Goal: Task Accomplishment & Management: Use online tool/utility

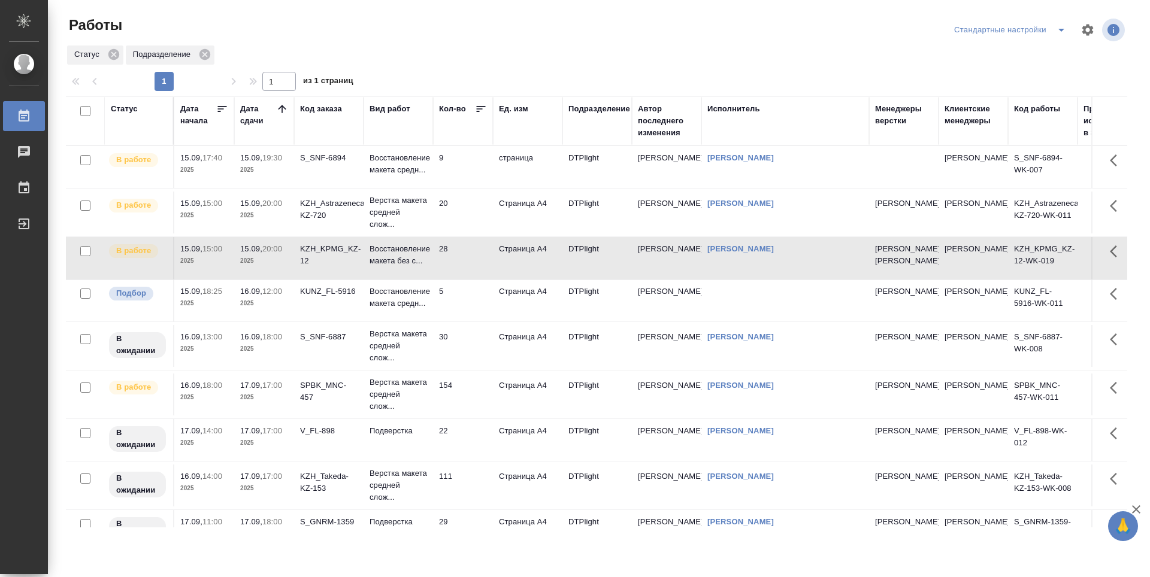
click at [470, 322] on td "5" at bounding box center [463, 301] width 60 height 42
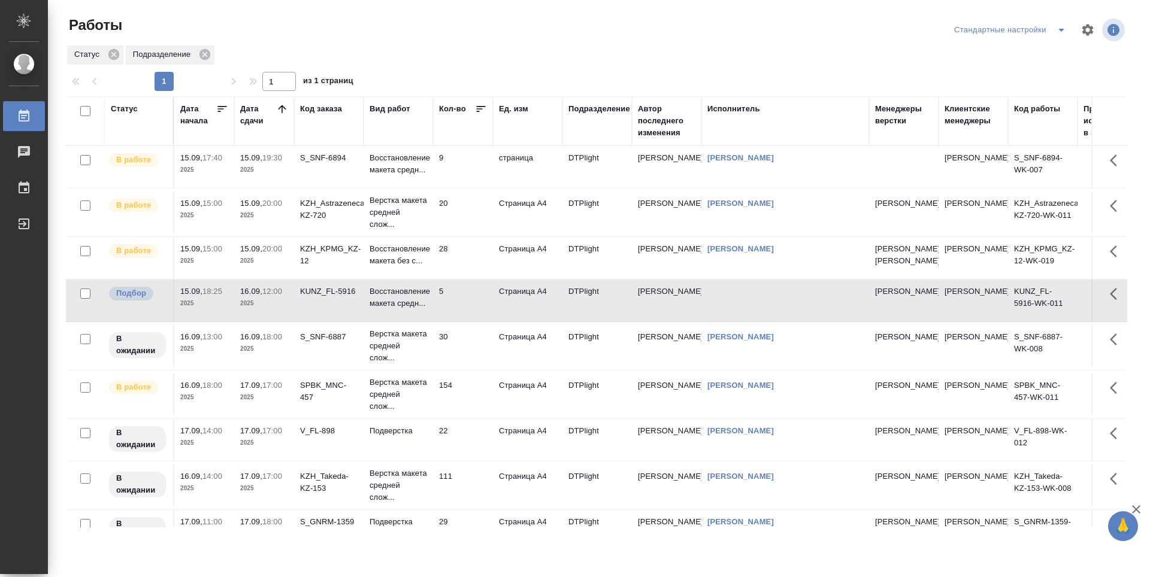
click at [471, 365] on td "30" at bounding box center [463, 346] width 60 height 42
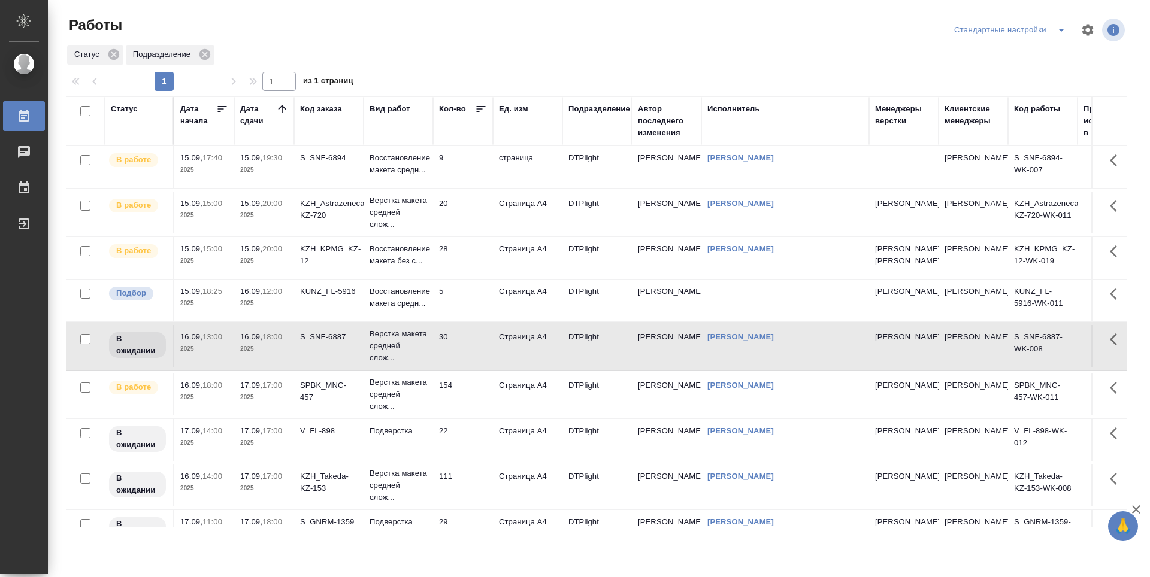
click at [477, 180] on td "9" at bounding box center [463, 167] width 60 height 42
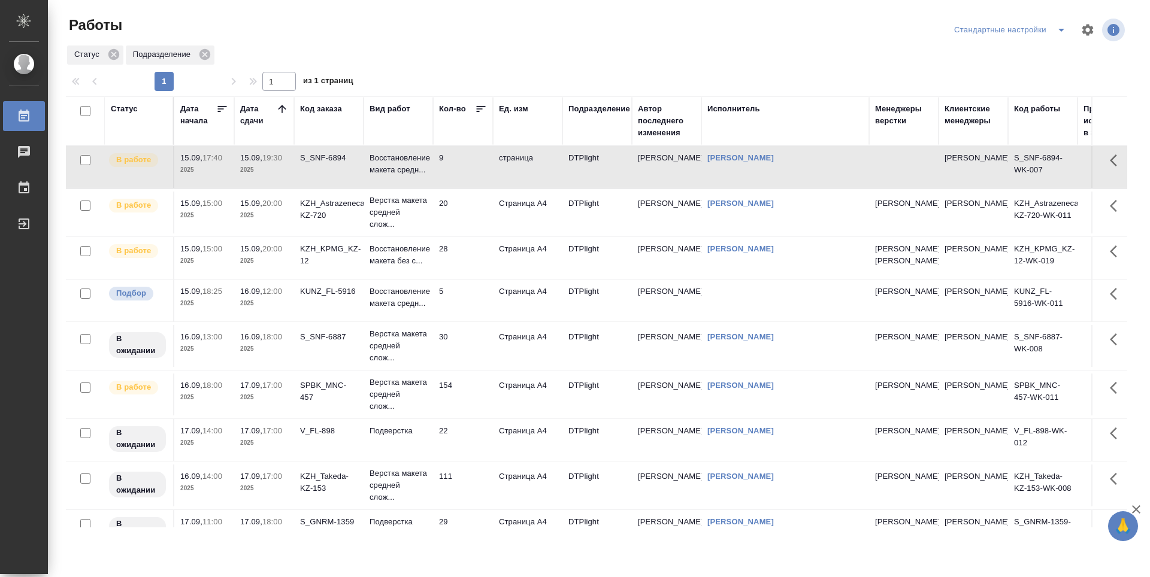
click at [477, 180] on td "9" at bounding box center [463, 167] width 60 height 42
click at [470, 211] on td "20" at bounding box center [463, 213] width 60 height 42
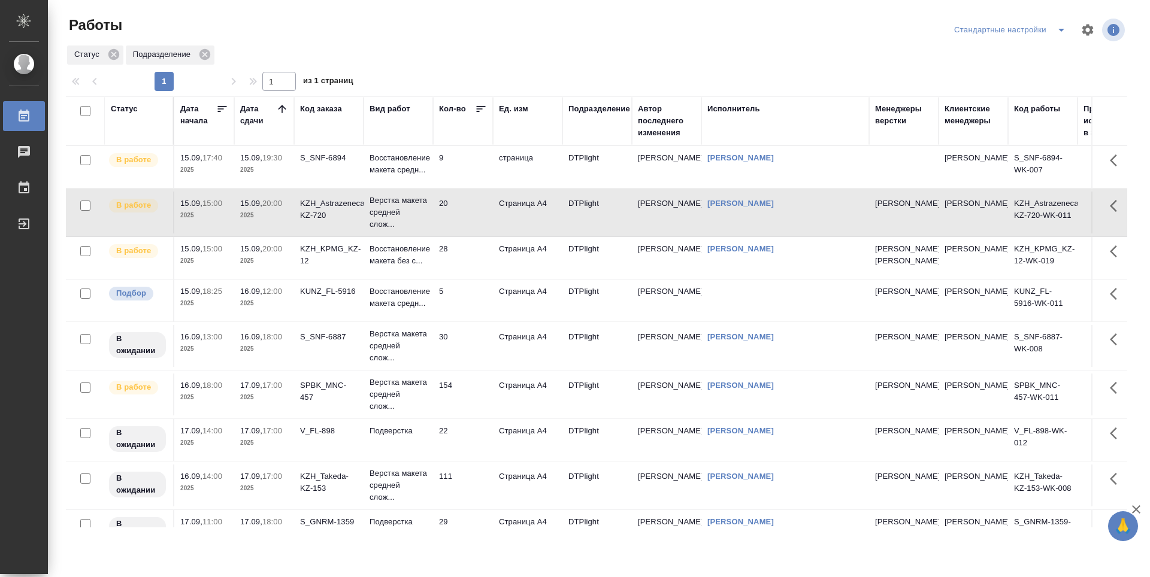
click at [470, 211] on td "20" at bounding box center [463, 213] width 60 height 42
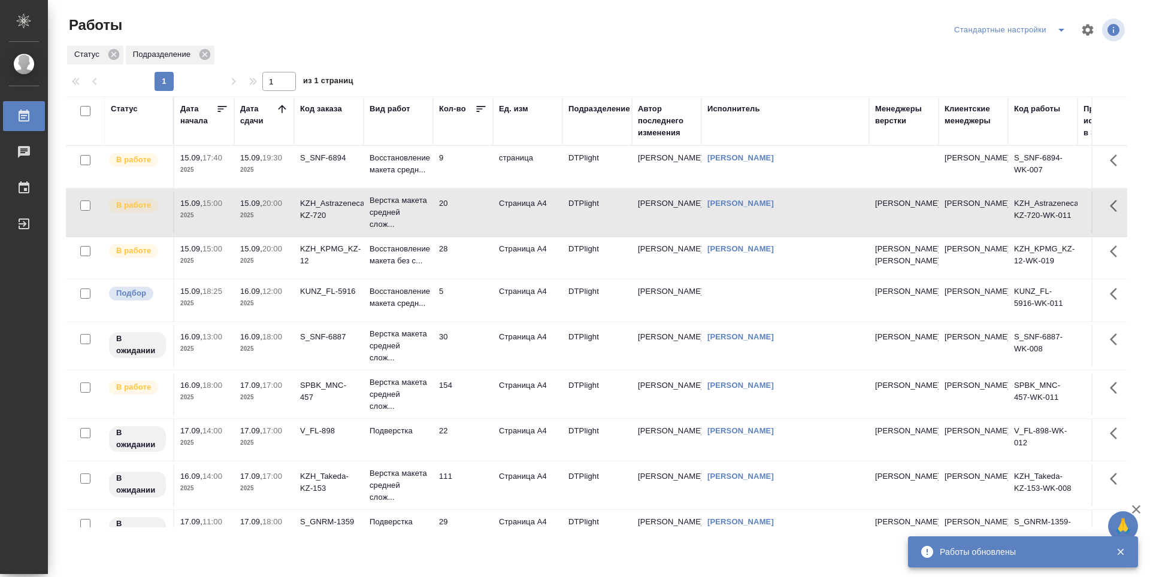
click at [467, 263] on td "28" at bounding box center [463, 258] width 60 height 42
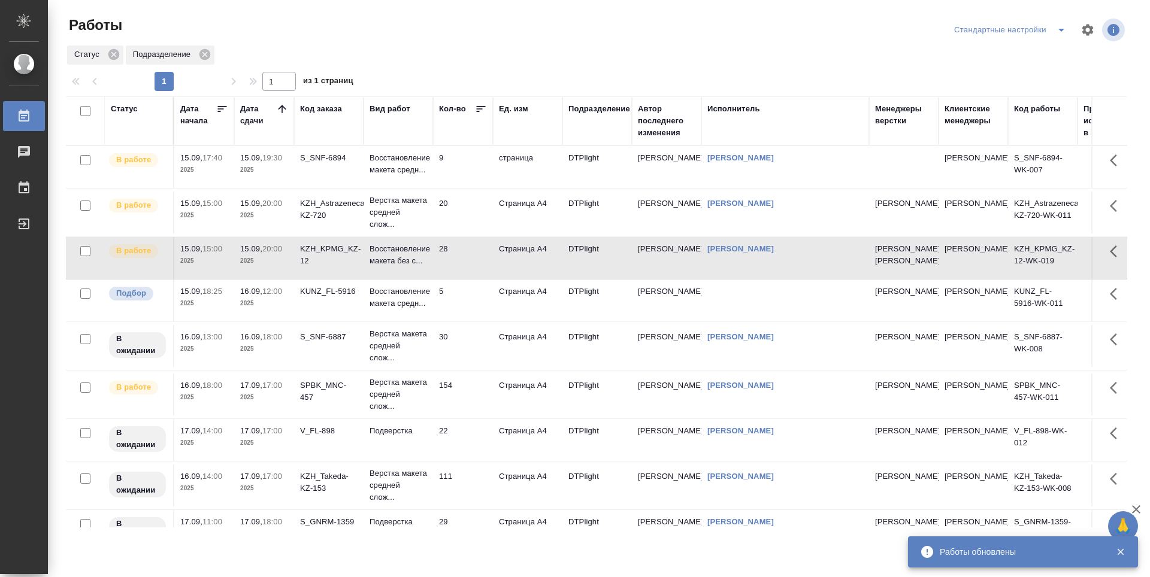
click at [467, 263] on td "28" at bounding box center [463, 258] width 60 height 42
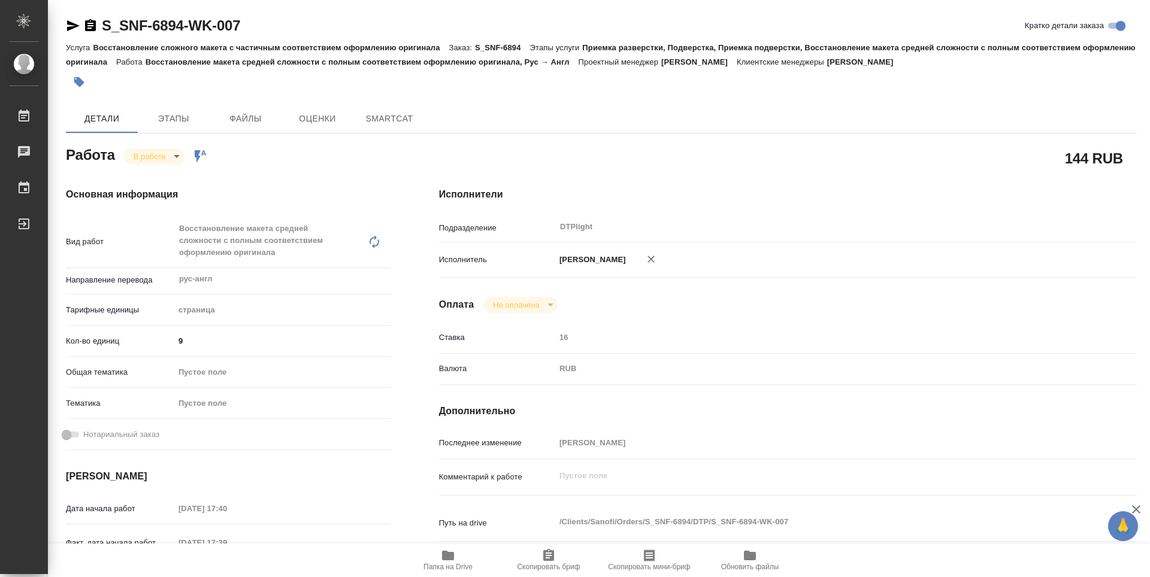
type textarea "x"
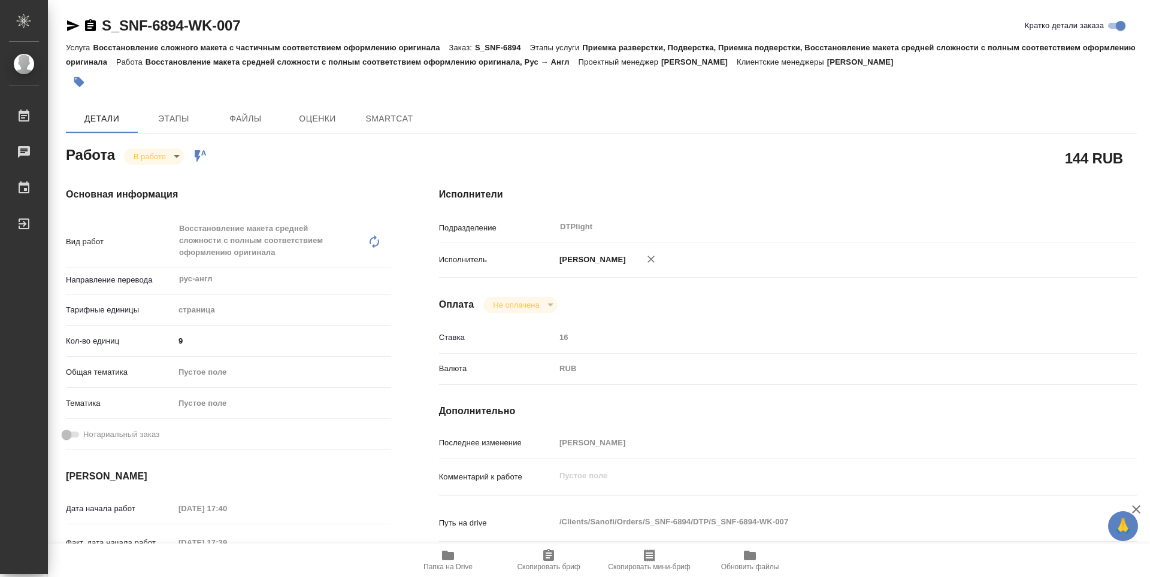
type textarea "x"
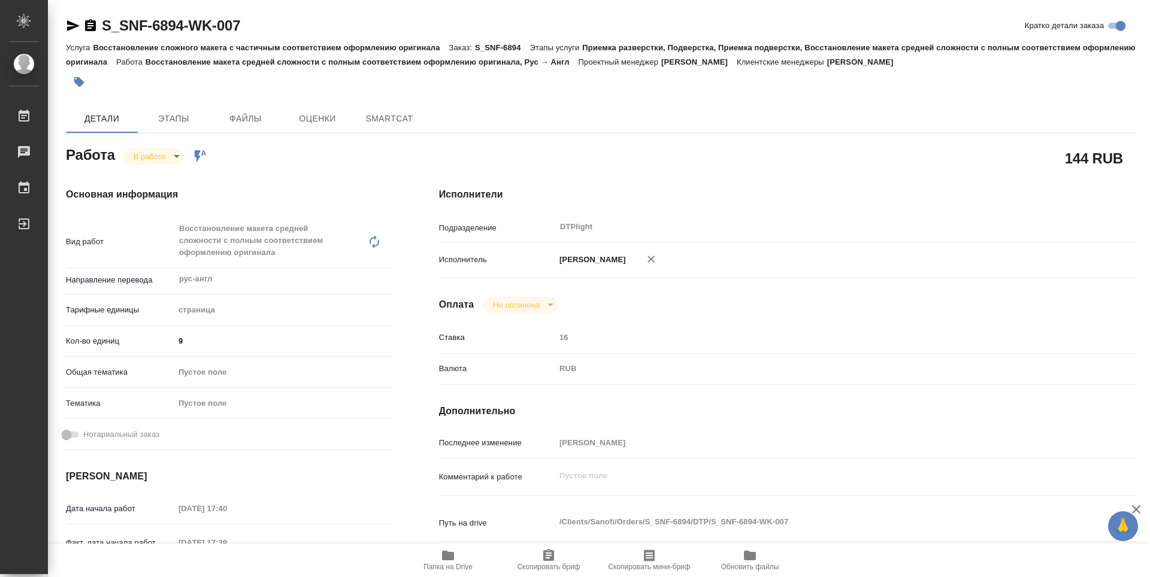
type textarea "x"
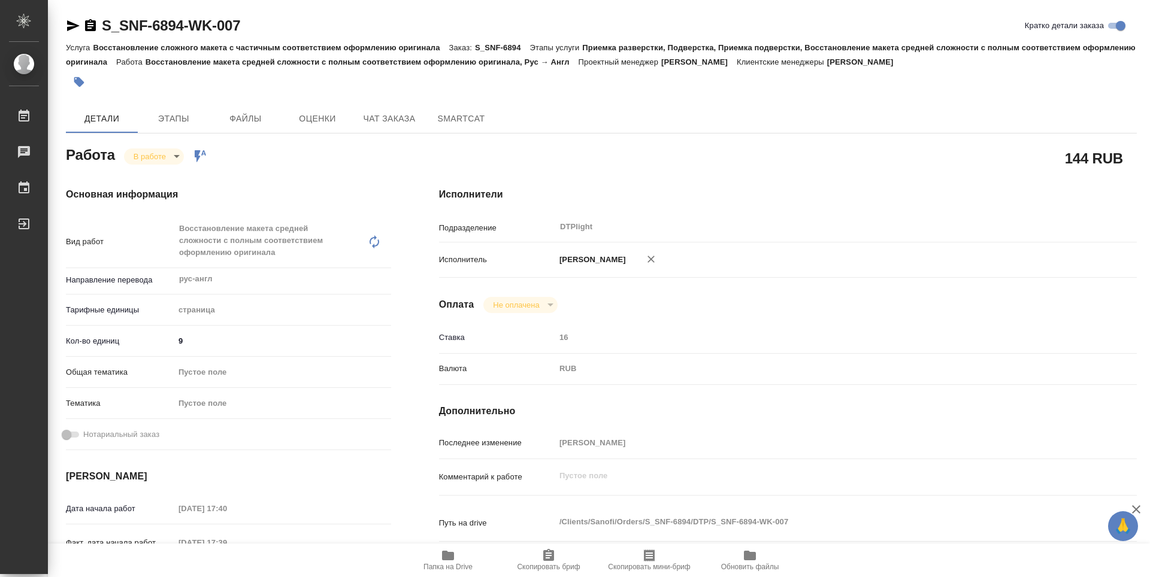
type textarea "x"
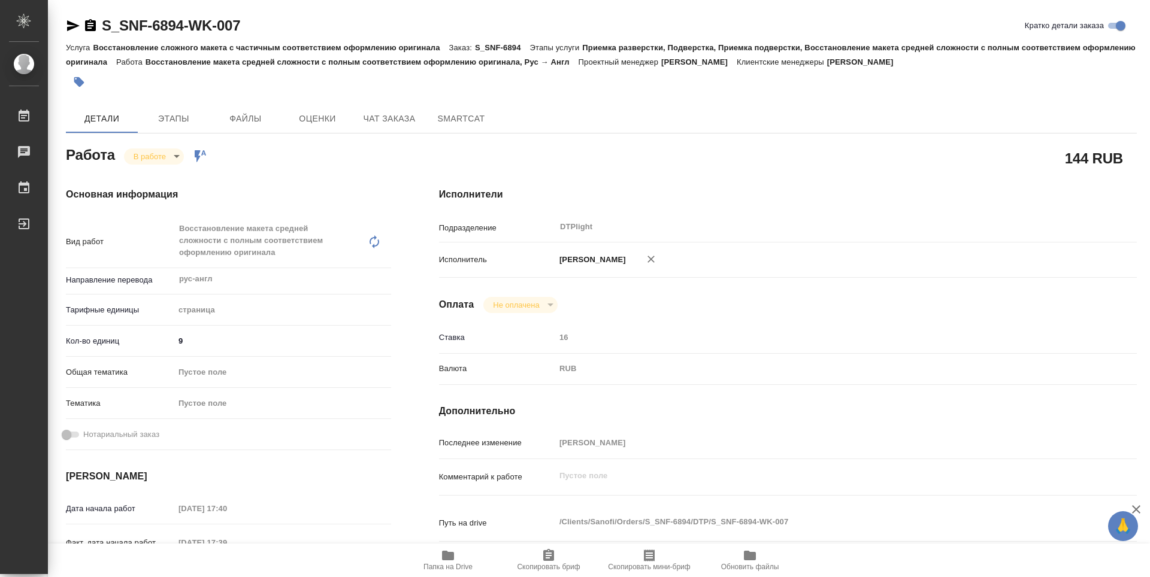
click at [443, 568] on span "Папка на Drive" at bounding box center [447, 567] width 49 height 8
type textarea "x"
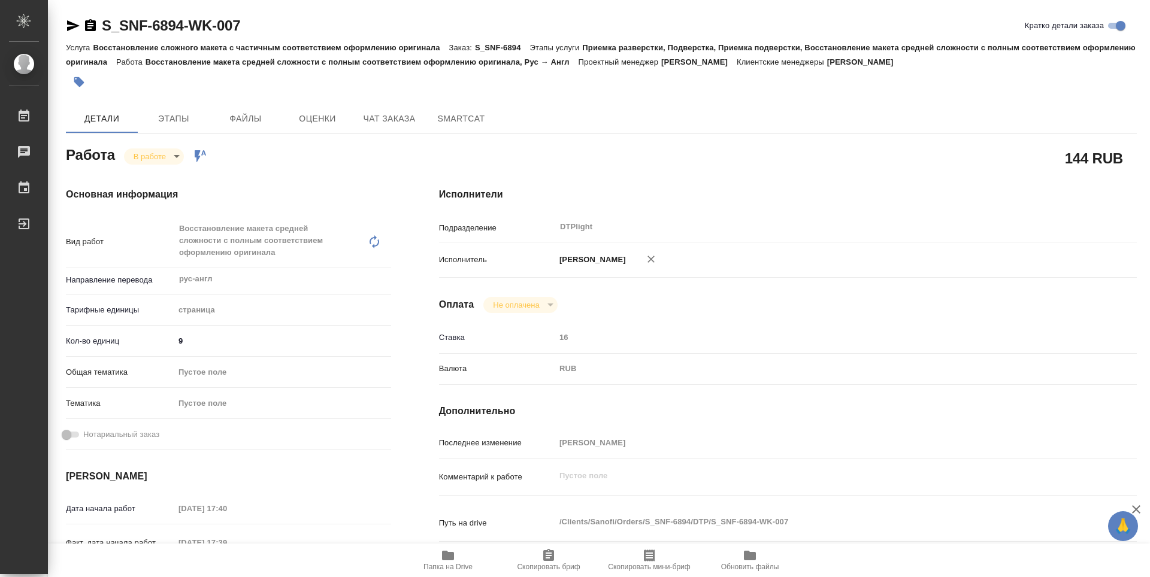
type textarea "x"
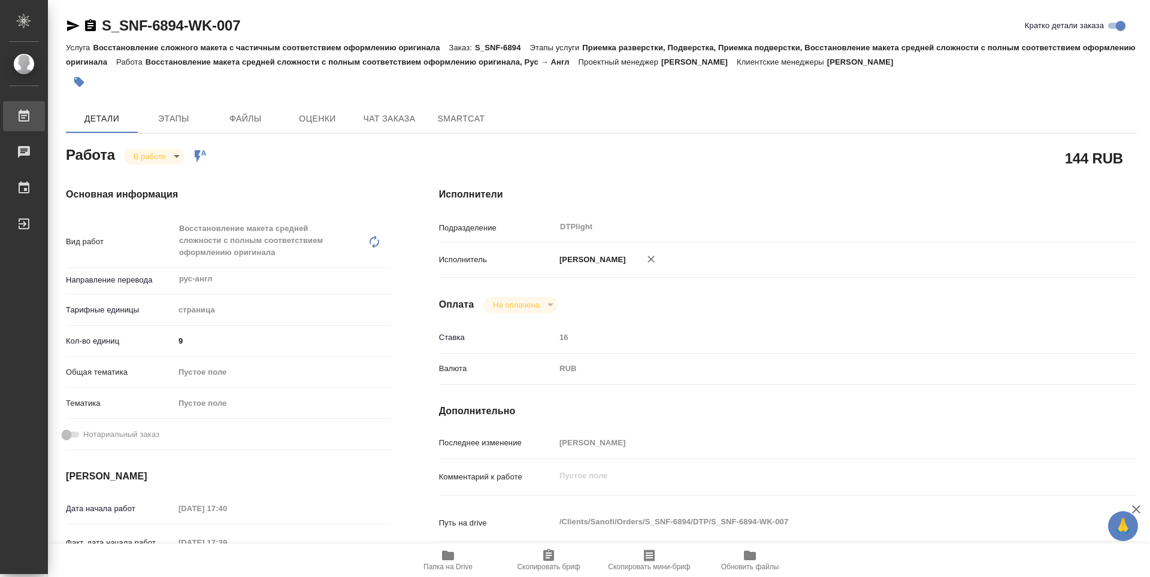
type textarea "x"
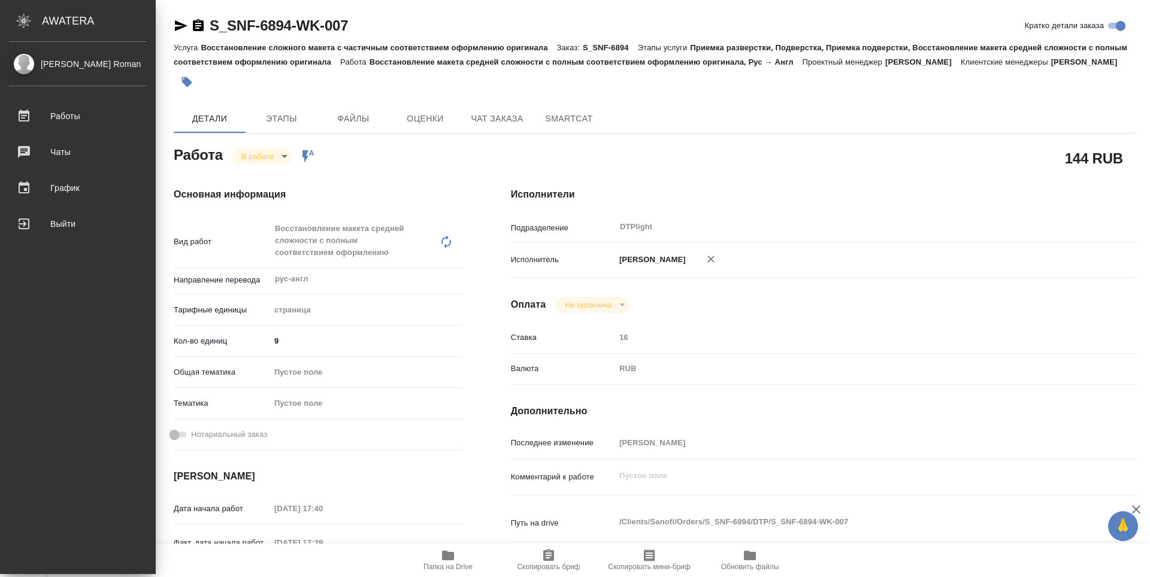
type textarea "x"
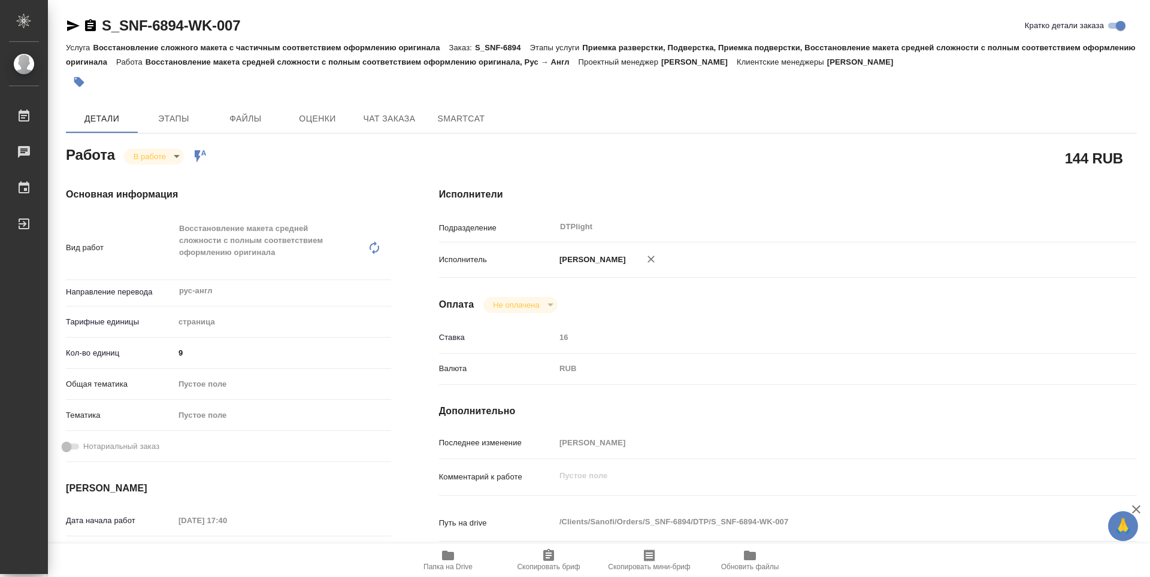
click at [91, 32] on icon "button" at bounding box center [90, 26] width 14 height 14
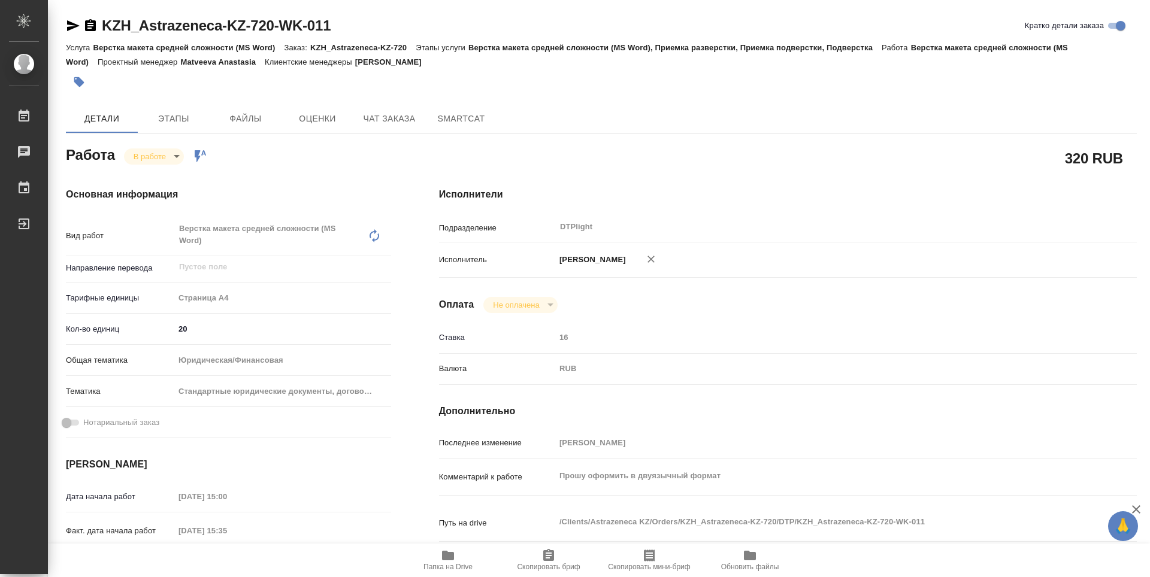
click at [438, 567] on span "Папка на Drive" at bounding box center [447, 567] width 49 height 8
click at [89, 28] on icon "button" at bounding box center [90, 25] width 11 height 12
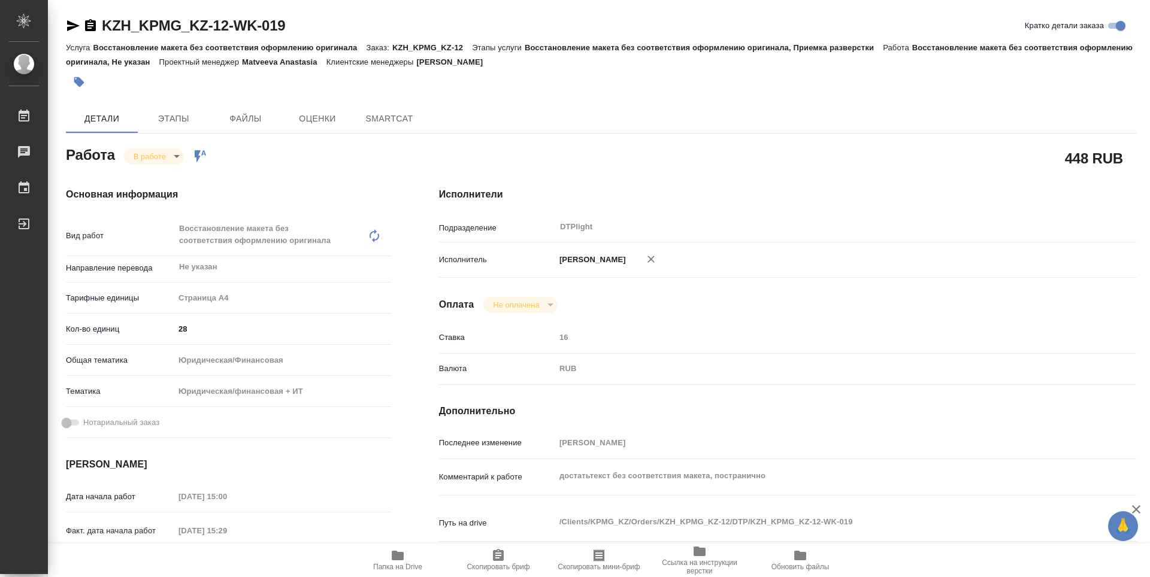
type textarea "x"
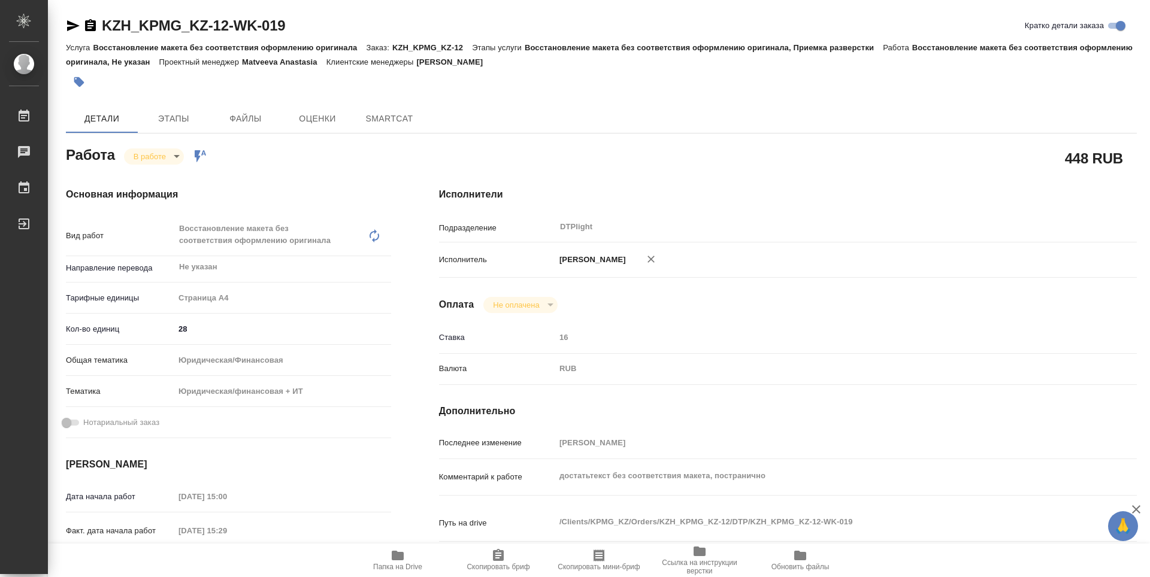
type textarea "x"
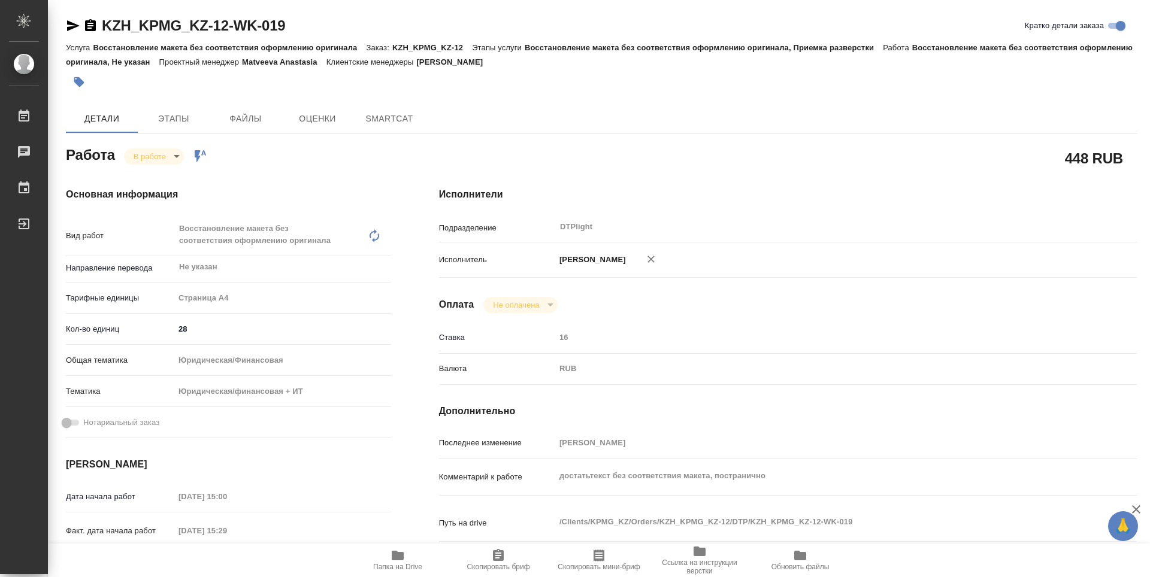
type textarea "x"
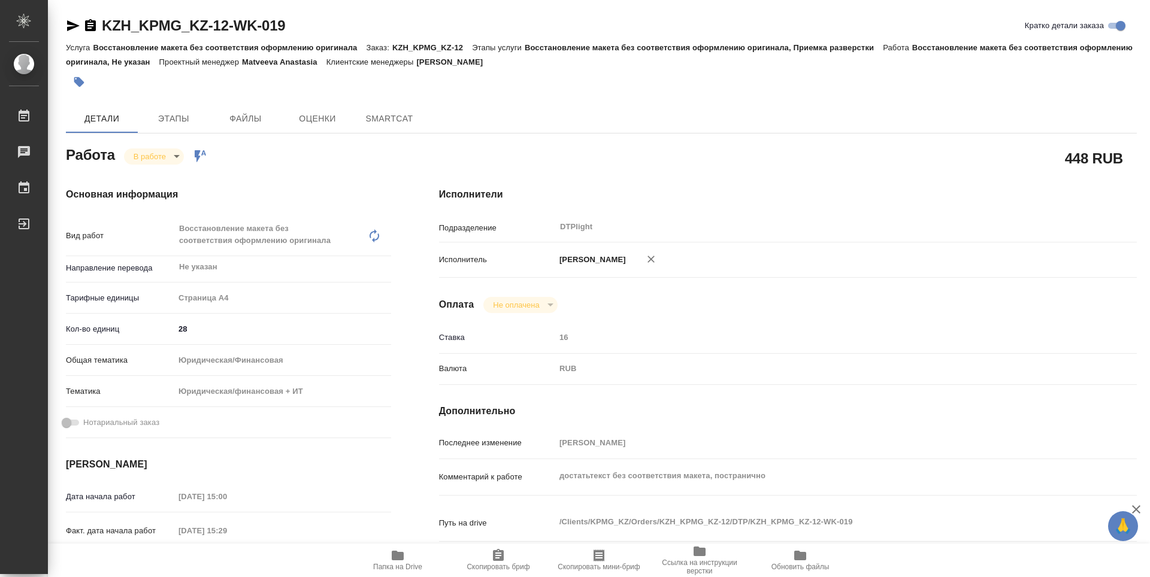
type textarea "x"
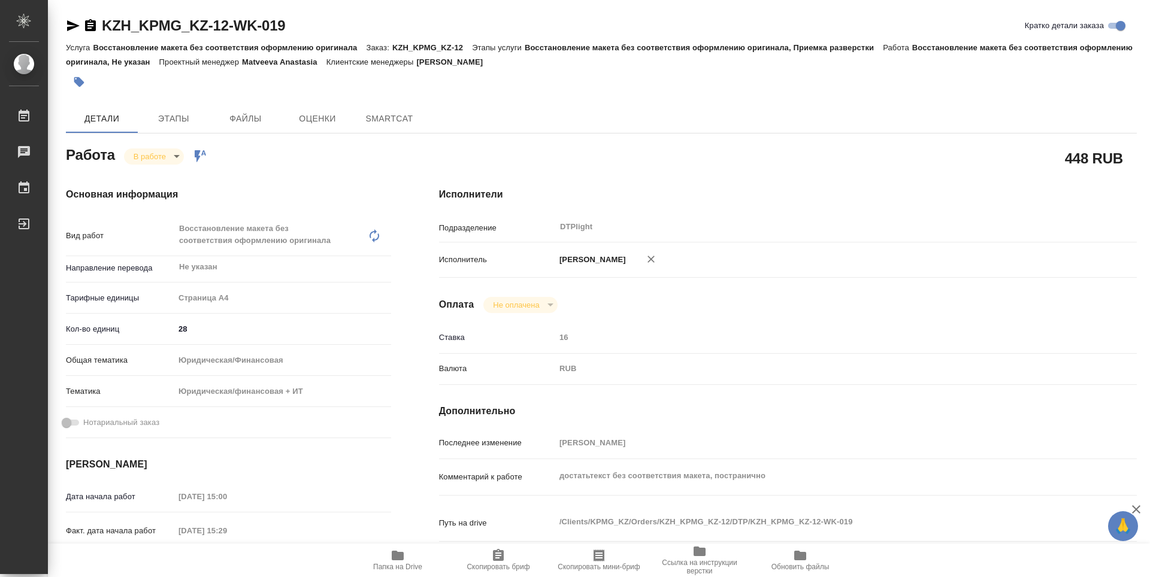
type textarea "x"
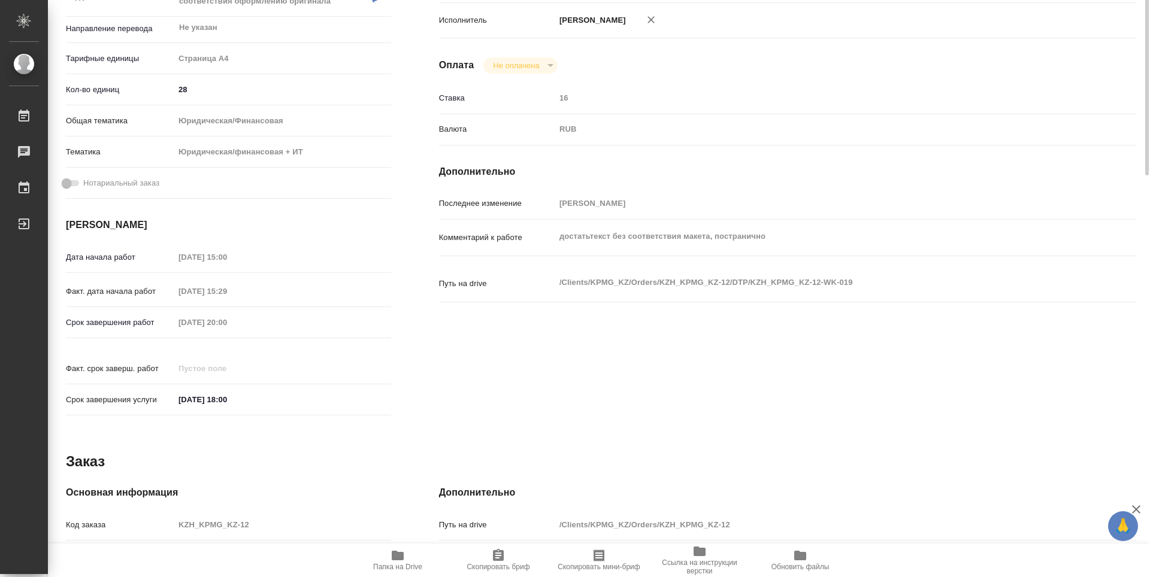
type textarea "x"
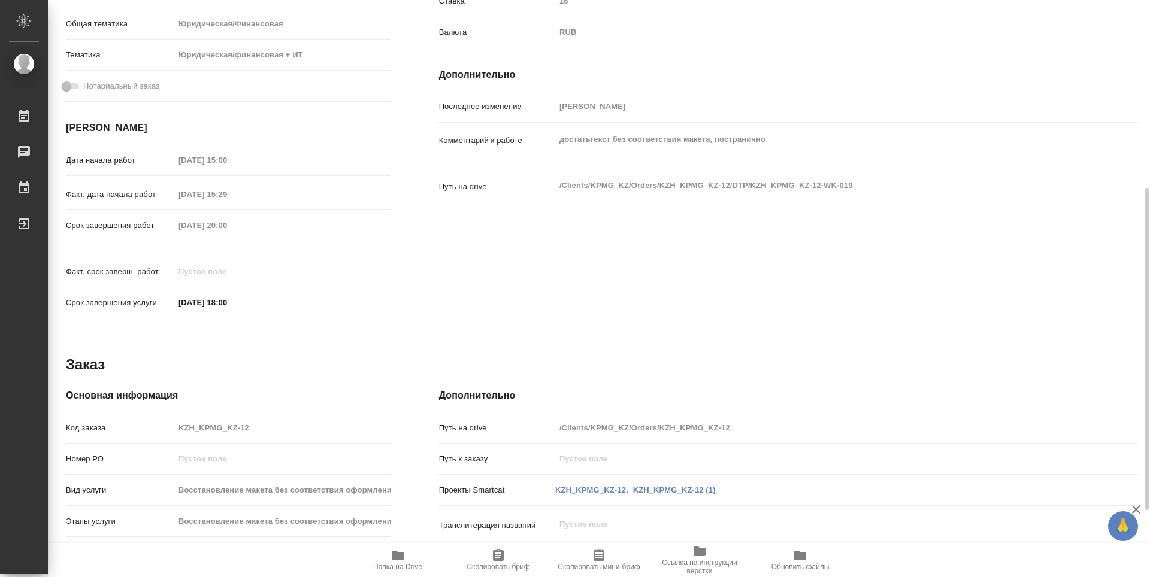
type textarea "x"
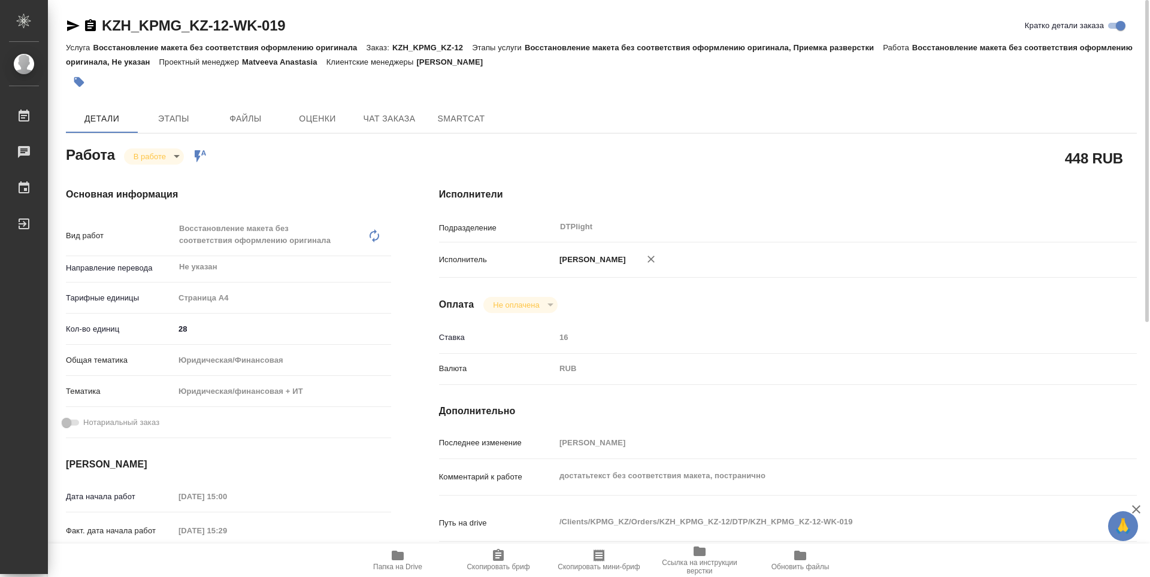
type textarea "x"
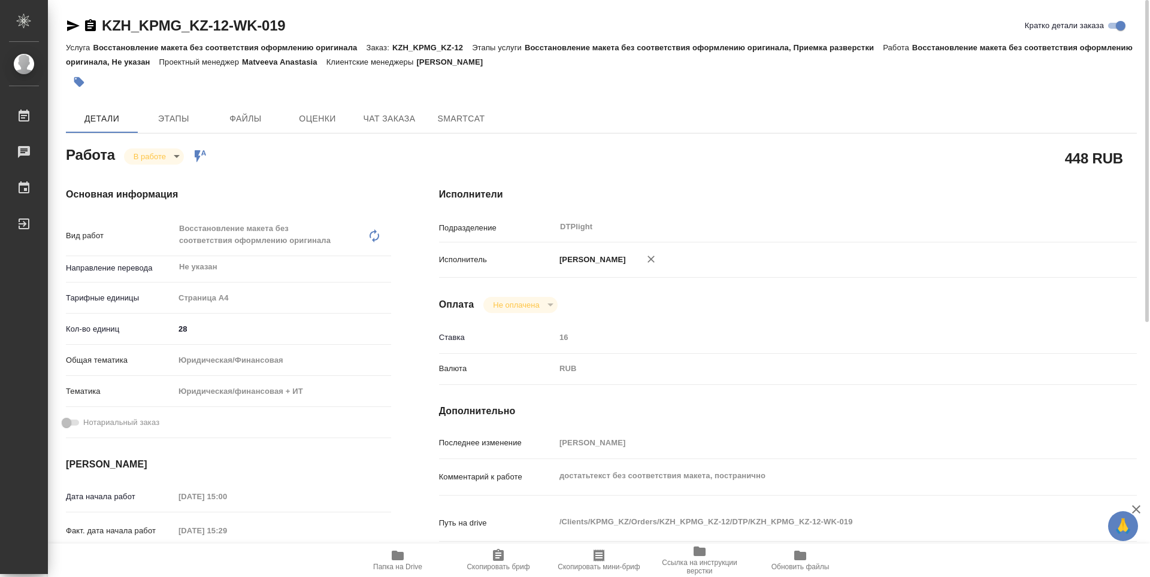
type textarea "x"
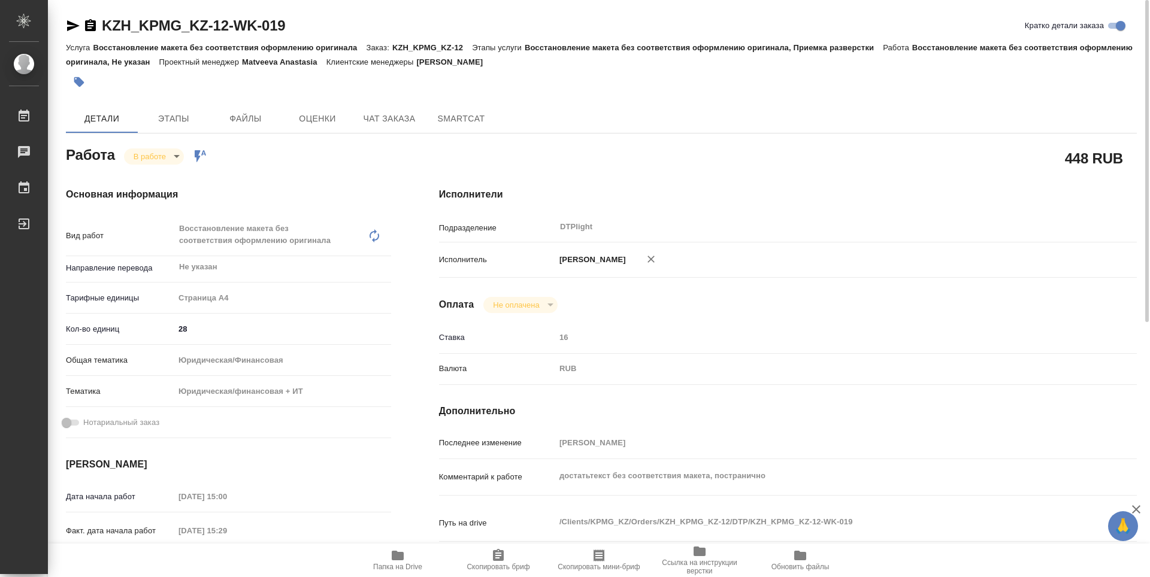
click at [411, 567] on span "Папка на Drive" at bounding box center [397, 567] width 49 height 8
click at [88, 24] on icon "button" at bounding box center [90, 25] width 11 height 12
